Goal: Information Seeking & Learning: Learn about a topic

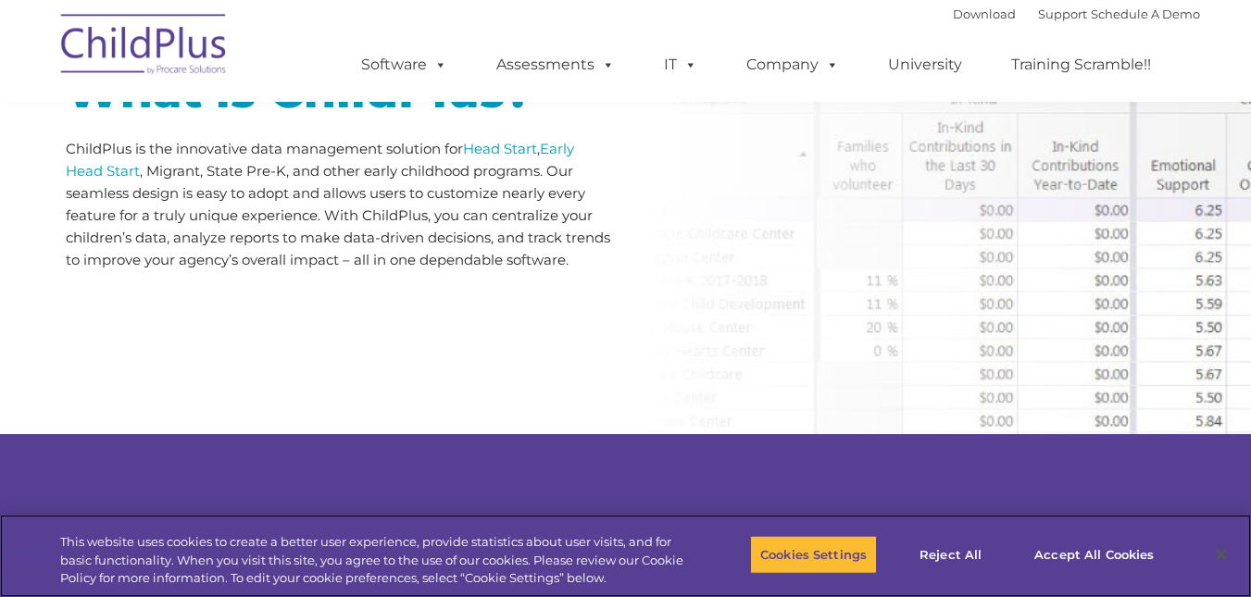
scroll to position [941, 0]
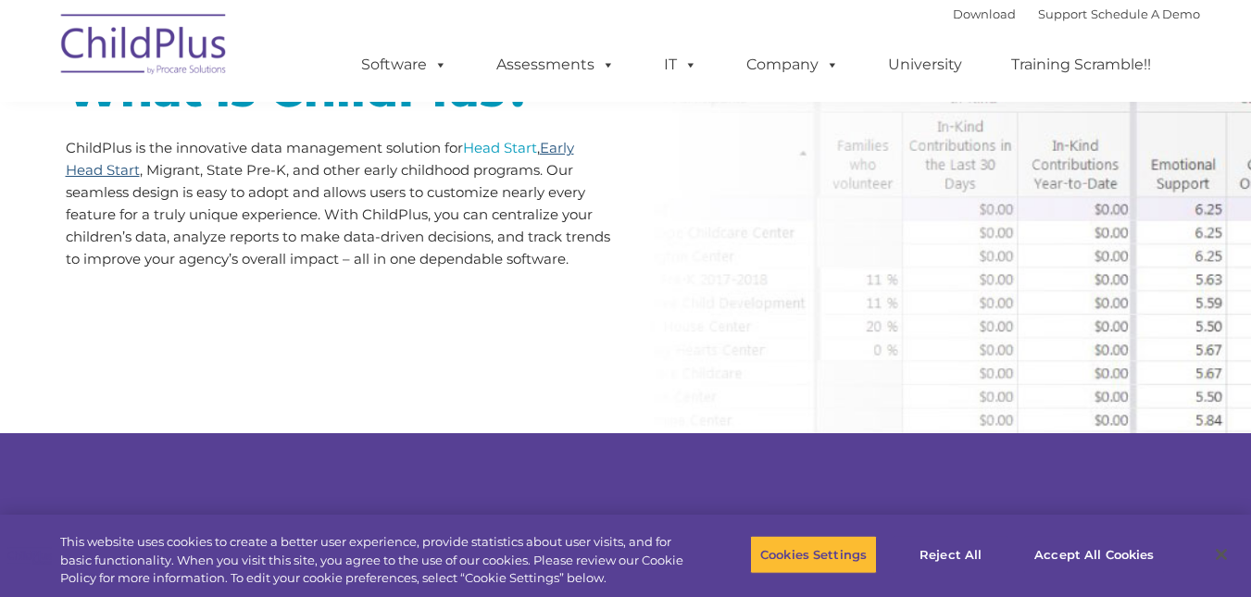
click at [104, 173] on link "Early Head Start" at bounding box center [320, 159] width 509 height 40
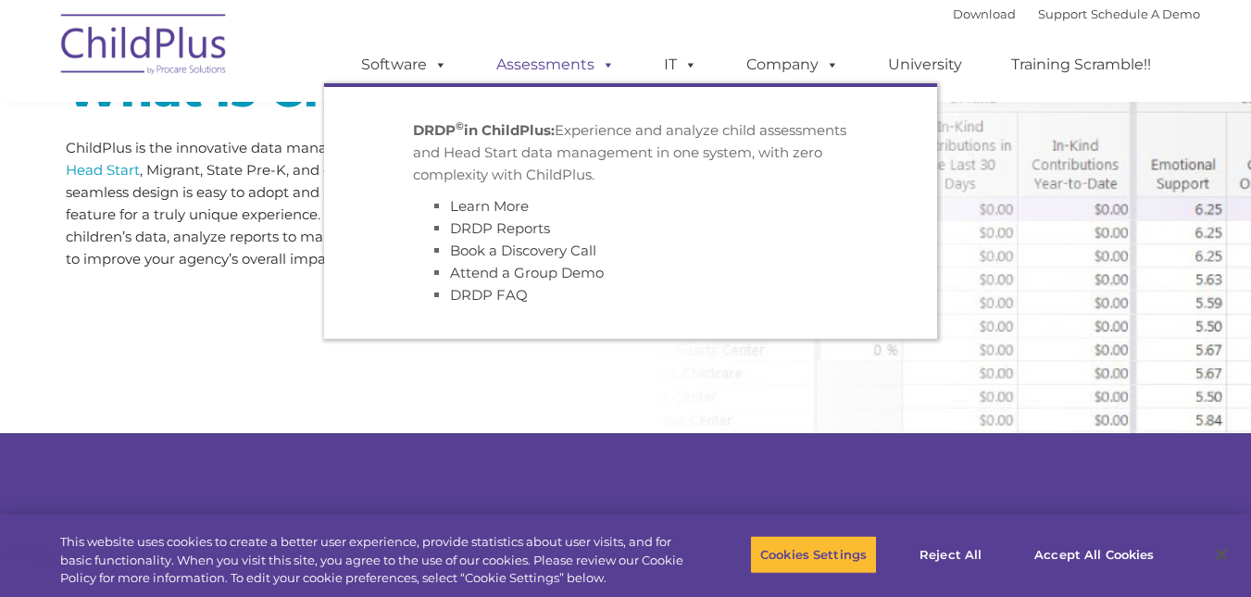
click at [553, 68] on link "Assessments" at bounding box center [556, 64] width 156 height 37
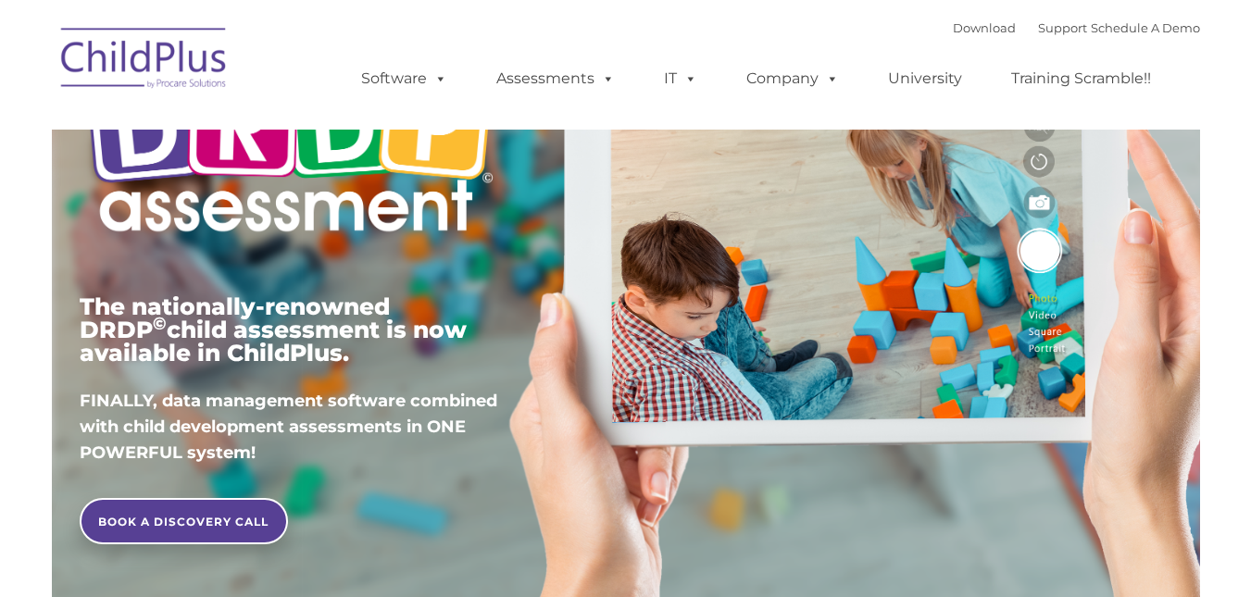
scroll to position [185, 0]
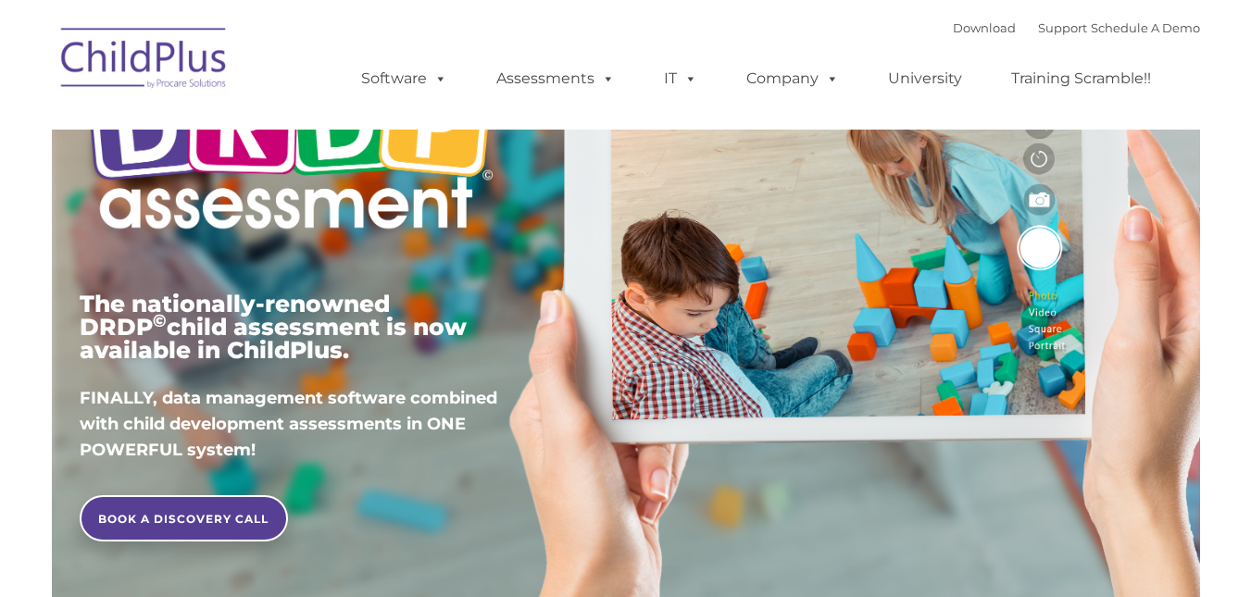
type input ""
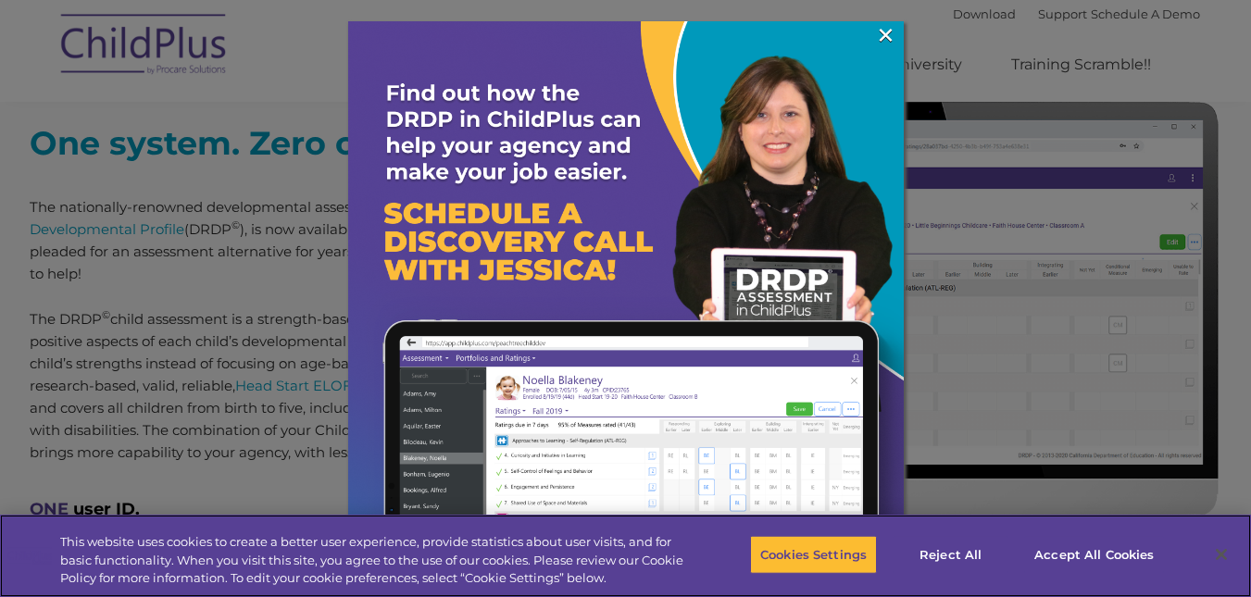
scroll to position [741, 0]
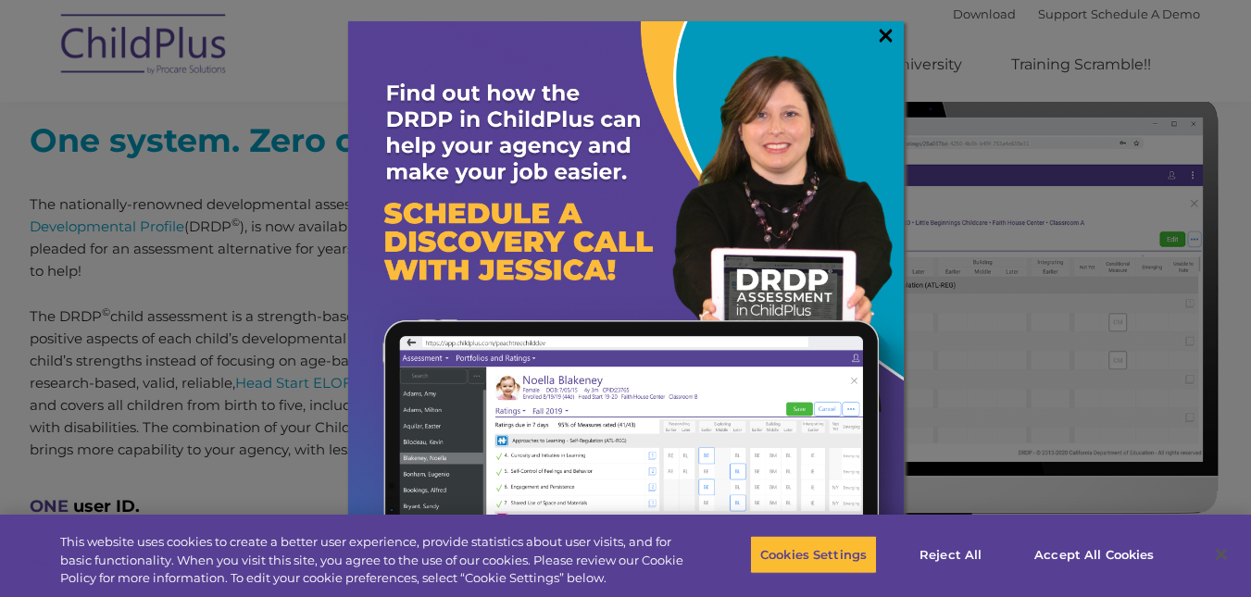
click at [894, 36] on link "×" at bounding box center [885, 35] width 21 height 19
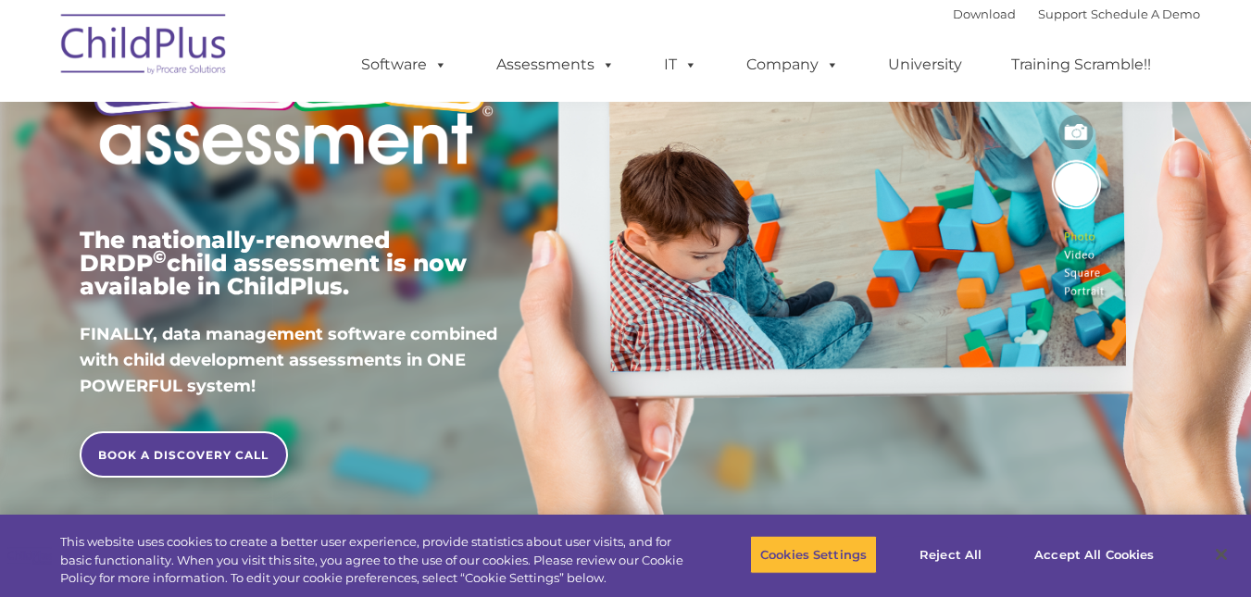
scroll to position [248, 0]
